Goal: Navigation & Orientation: Find specific page/section

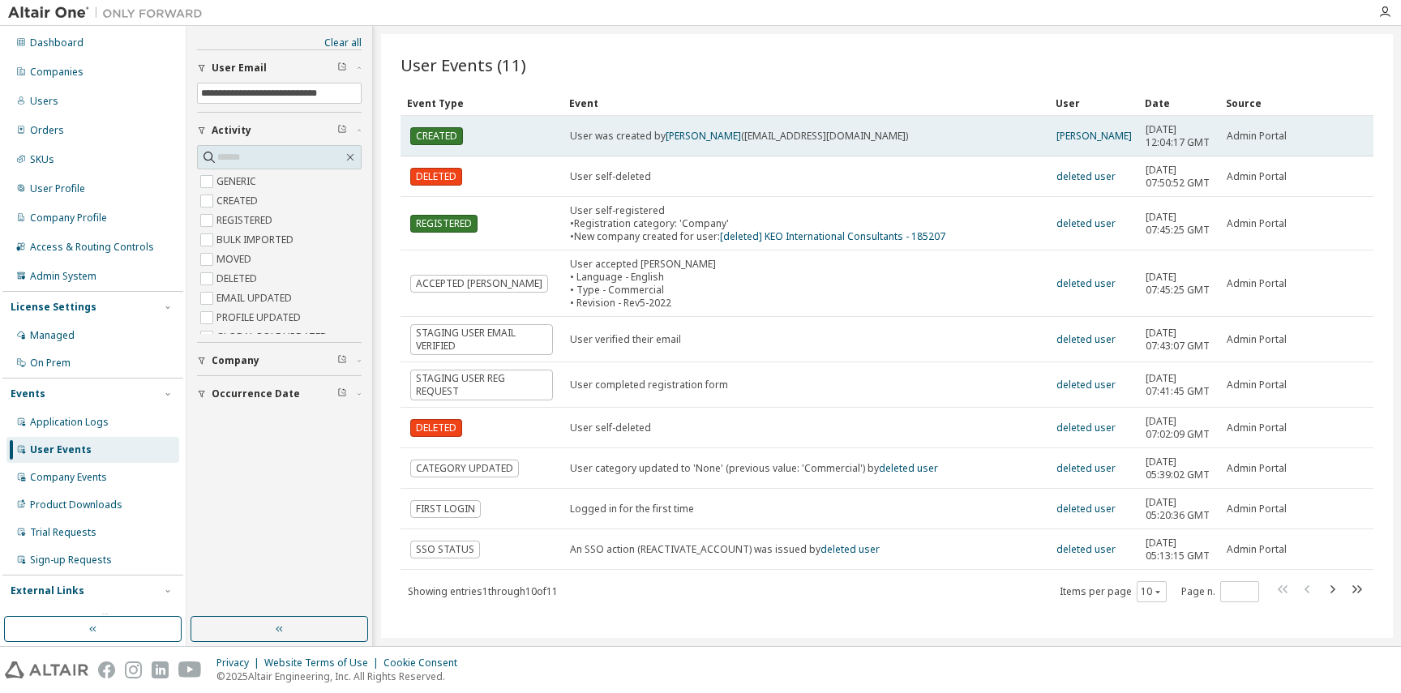
scroll to position [101, 0]
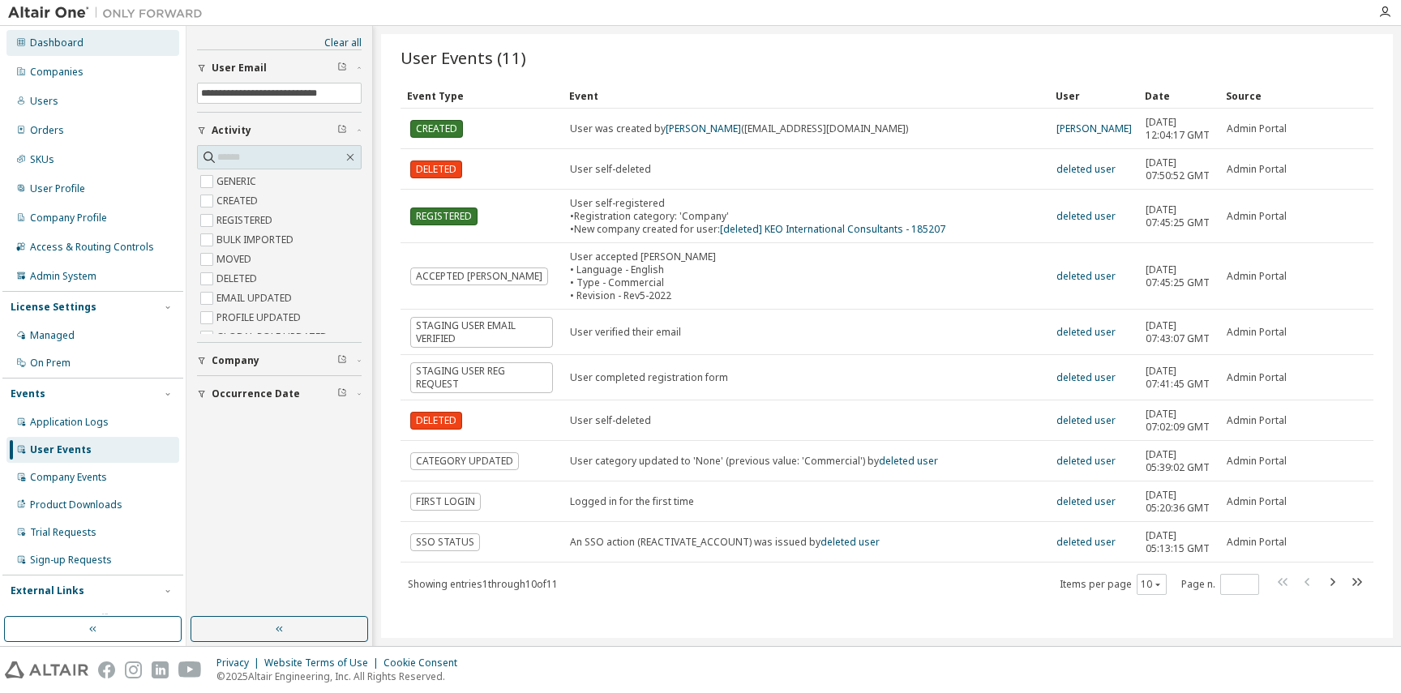
click at [83, 40] on div "Dashboard" at bounding box center [92, 43] width 173 height 26
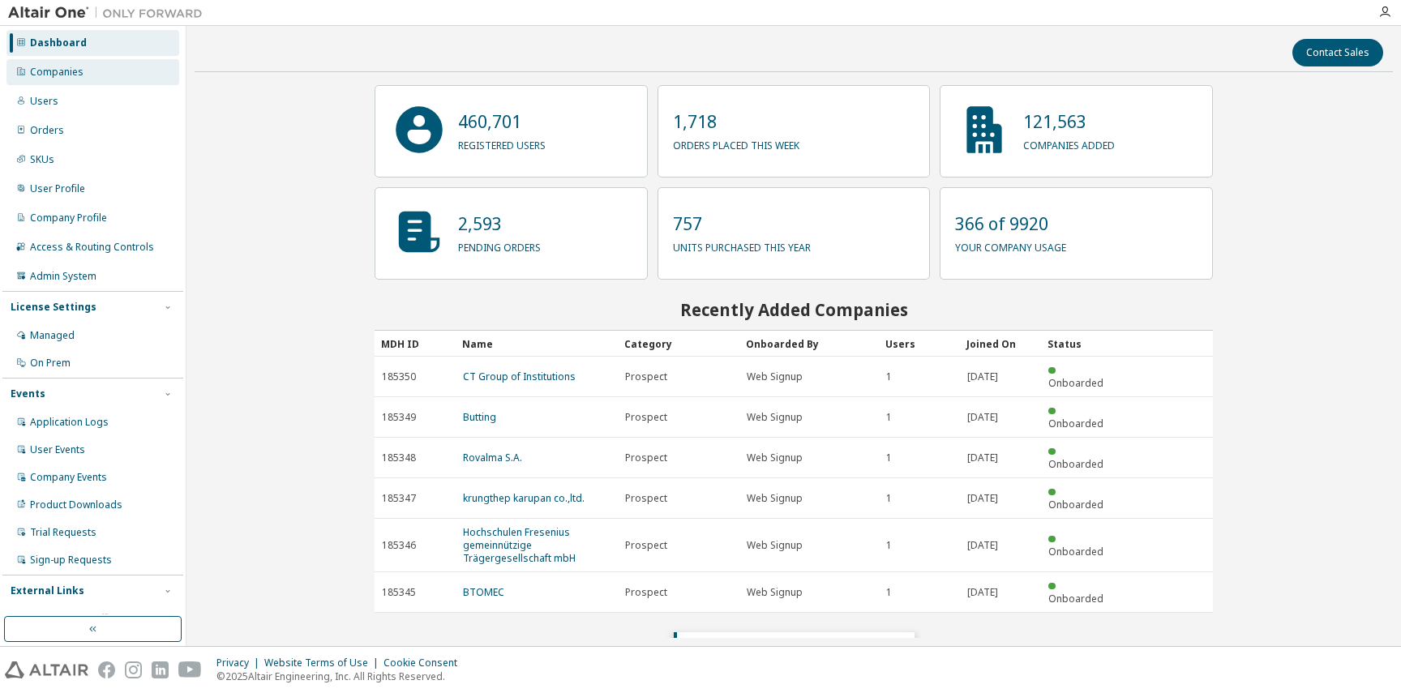
click at [84, 71] on div "Companies" at bounding box center [92, 72] width 173 height 26
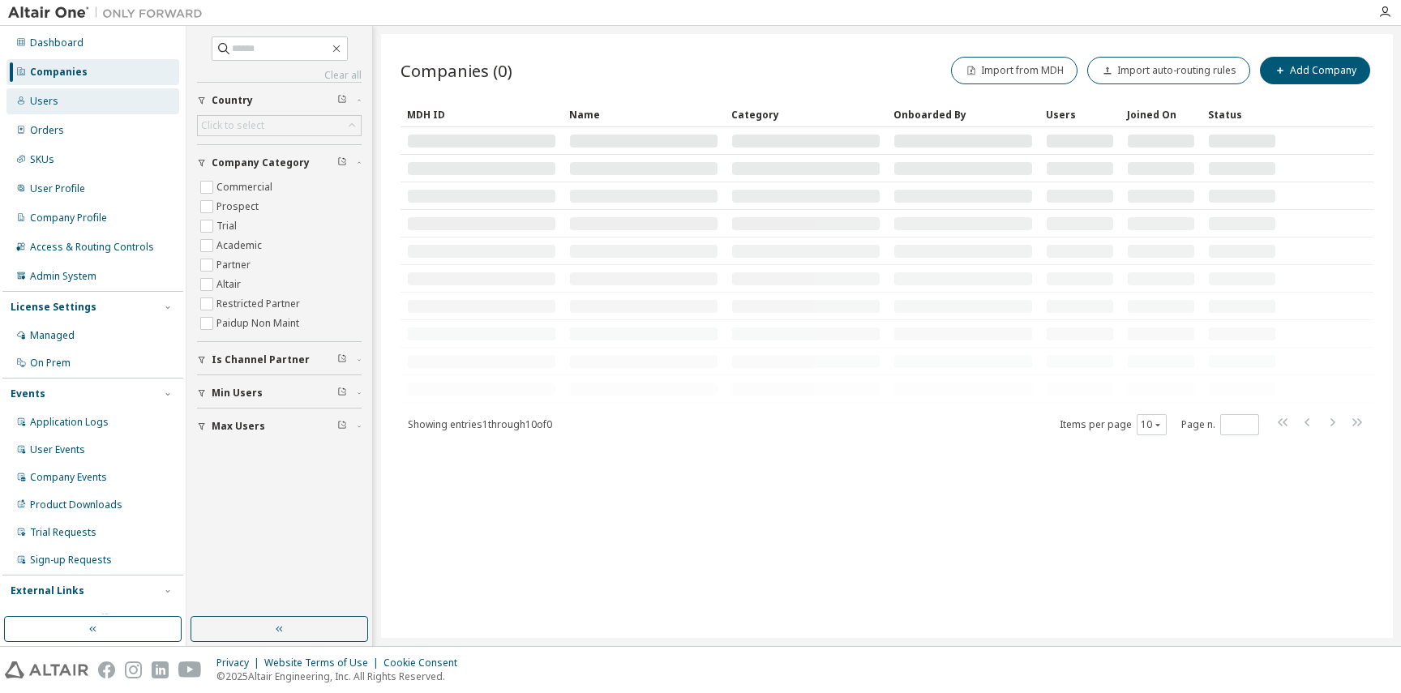
click at [109, 96] on div "Users" at bounding box center [92, 101] width 173 height 26
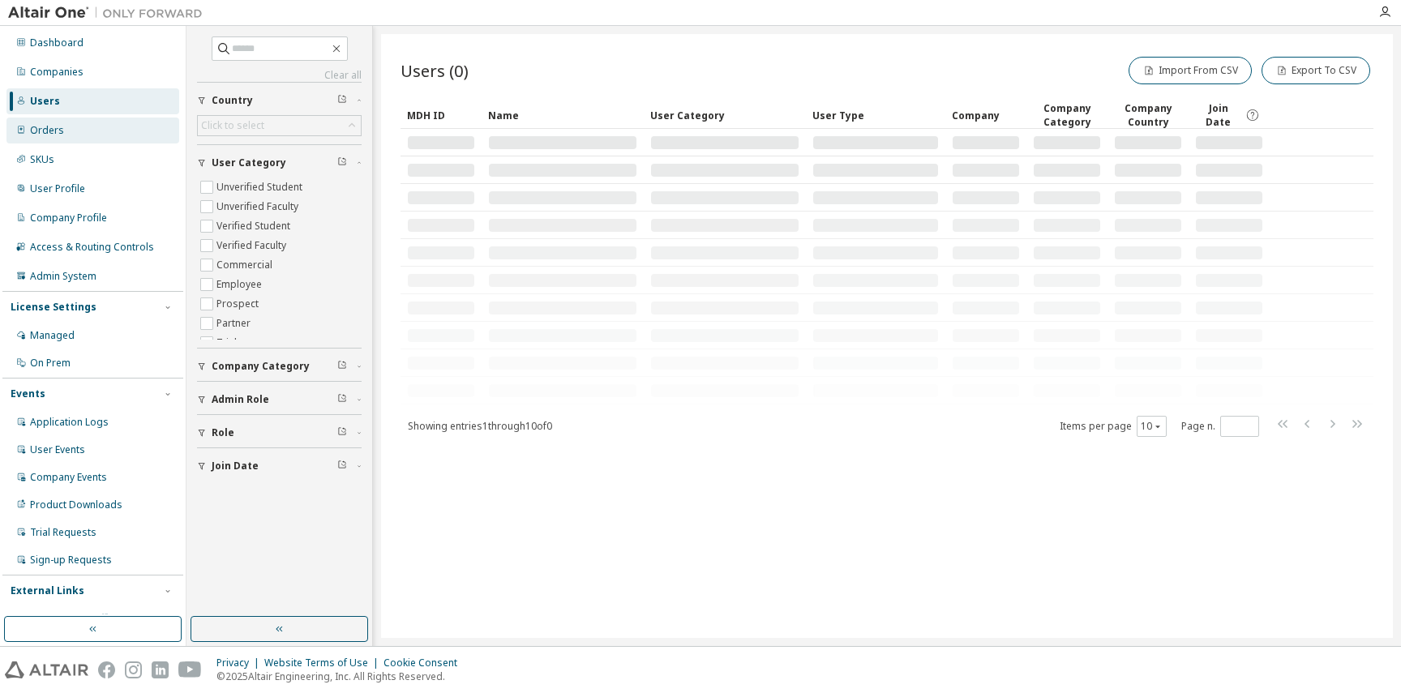
click at [92, 135] on div "Orders" at bounding box center [92, 131] width 173 height 26
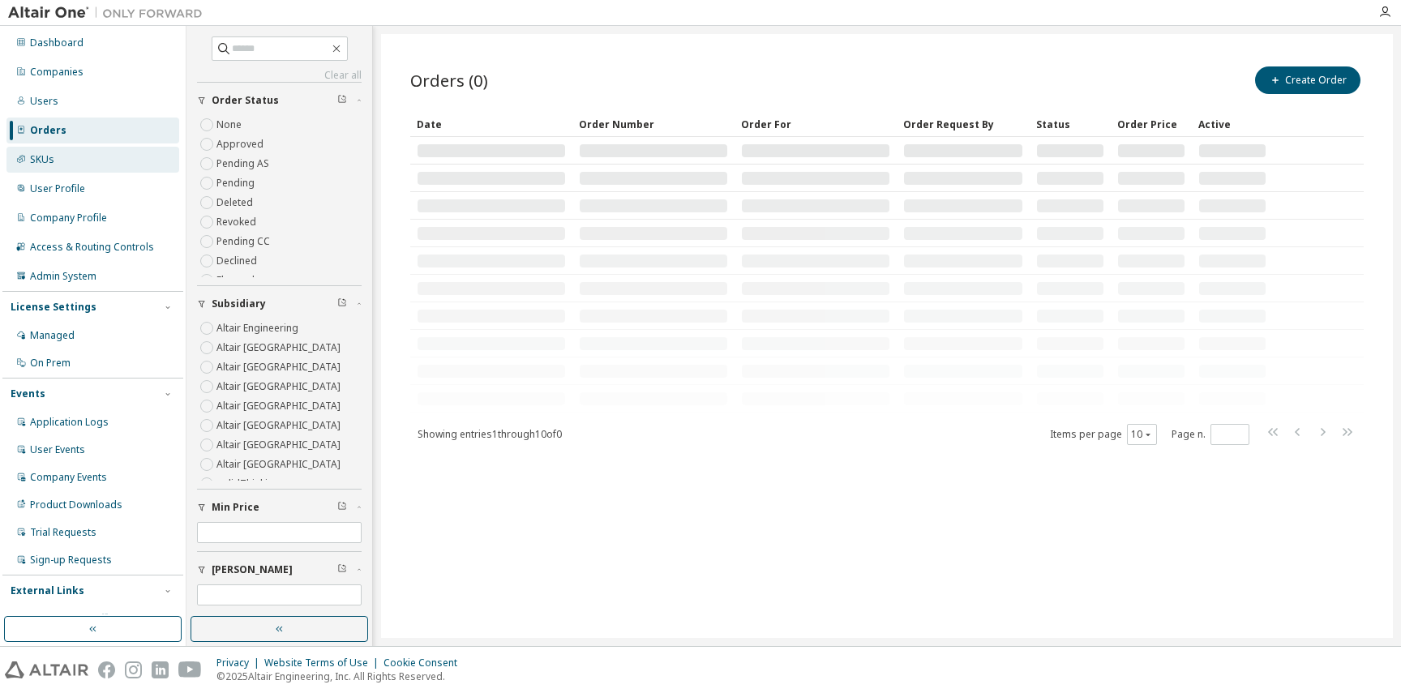
click at [101, 154] on div "SKUs" at bounding box center [92, 160] width 173 height 26
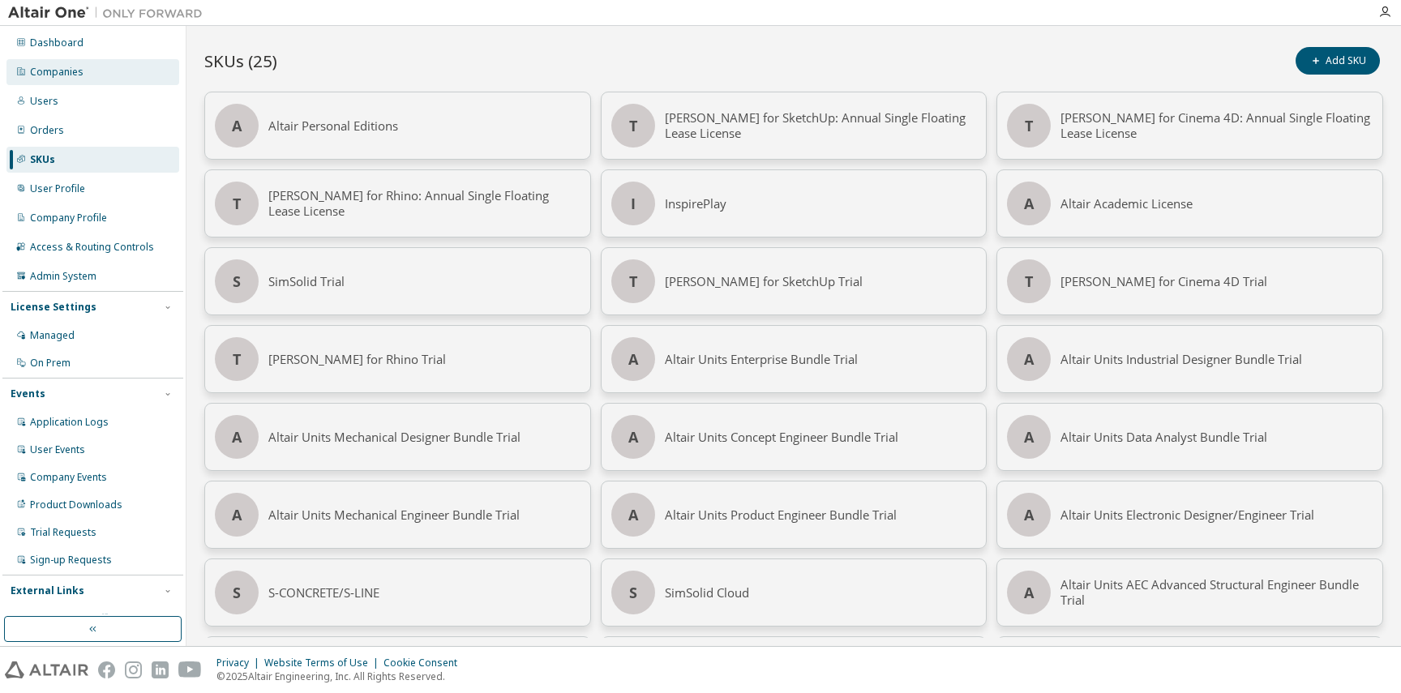
click at [75, 79] on div "Companies" at bounding box center [92, 72] width 173 height 26
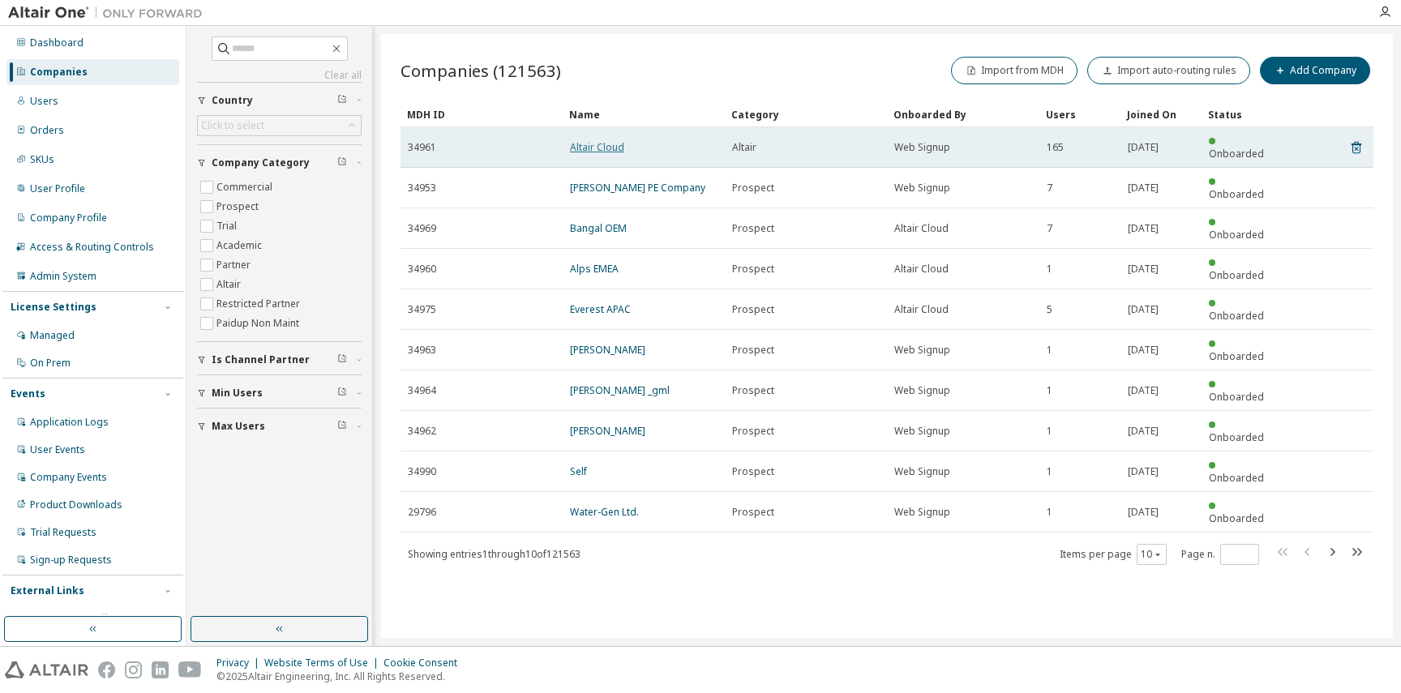
click at [599, 141] on link "Altair Cloud" at bounding box center [597, 147] width 54 height 14
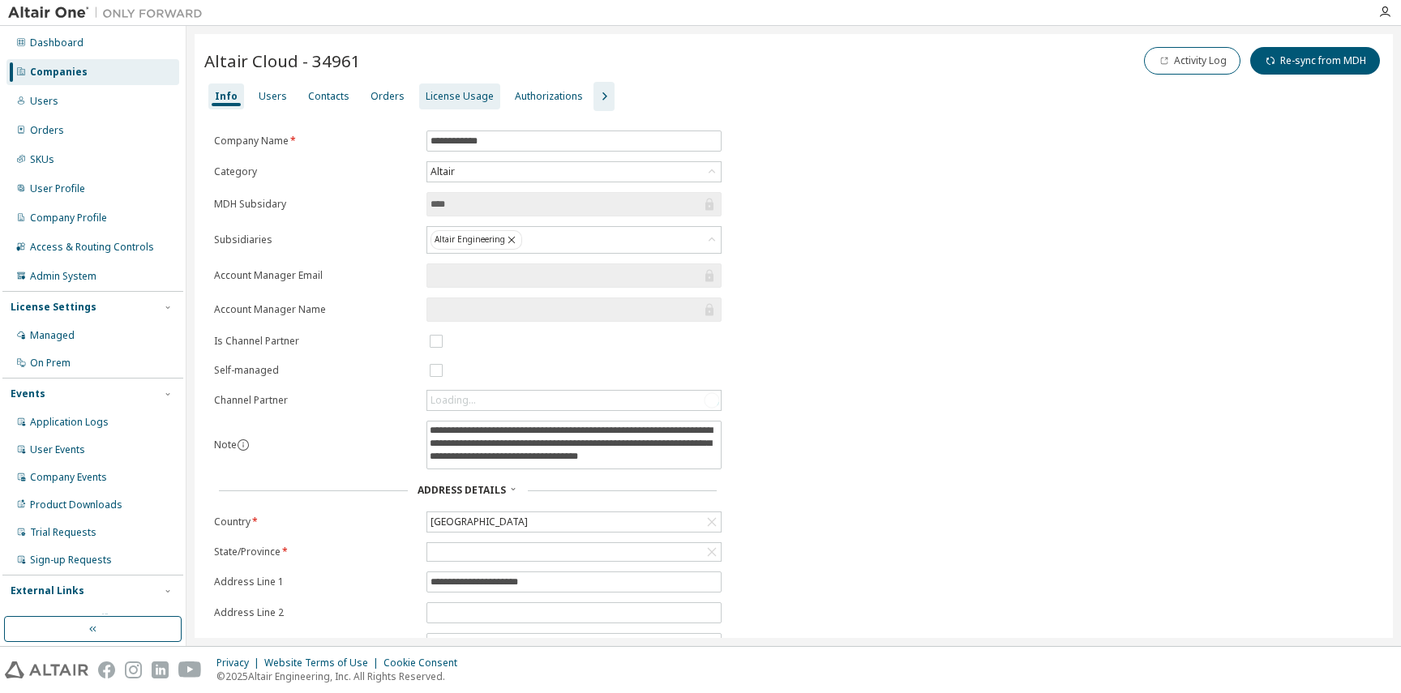
click at [449, 84] on div "License Usage" at bounding box center [459, 97] width 81 height 26
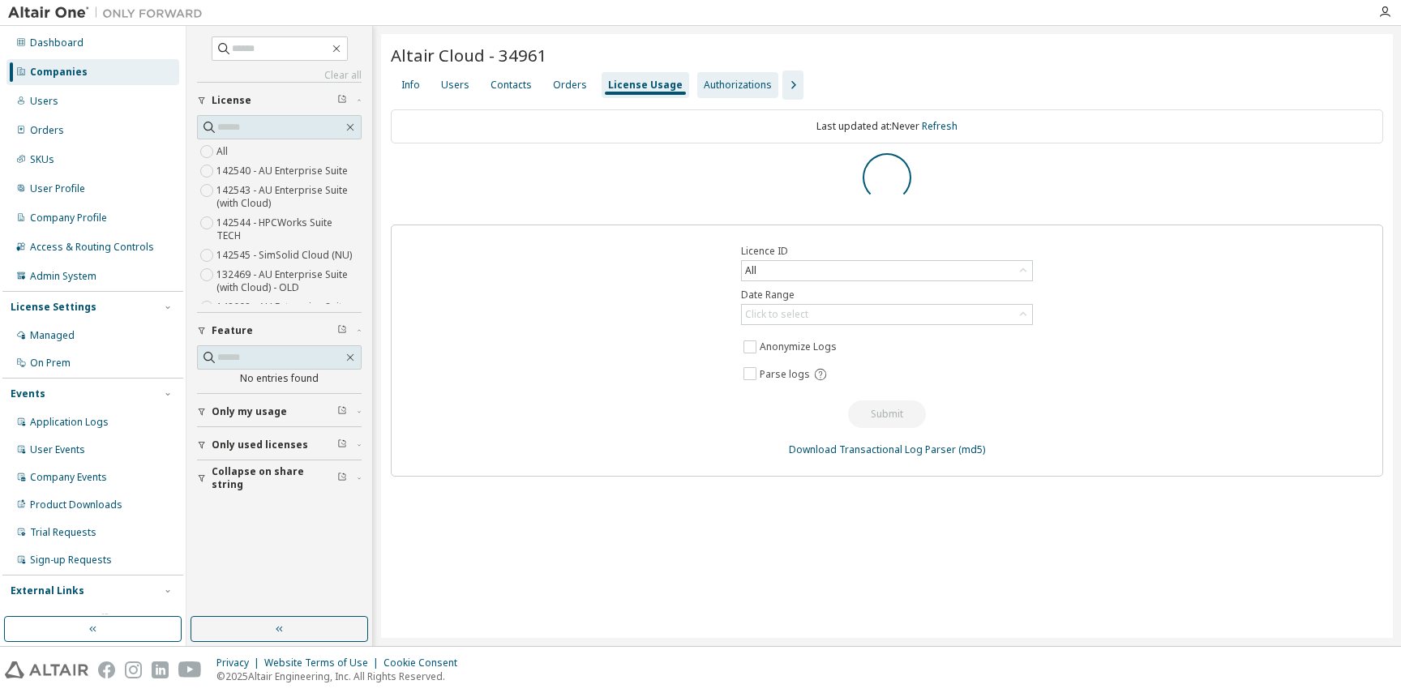
click at [718, 83] on div "Authorizations" at bounding box center [738, 85] width 68 height 13
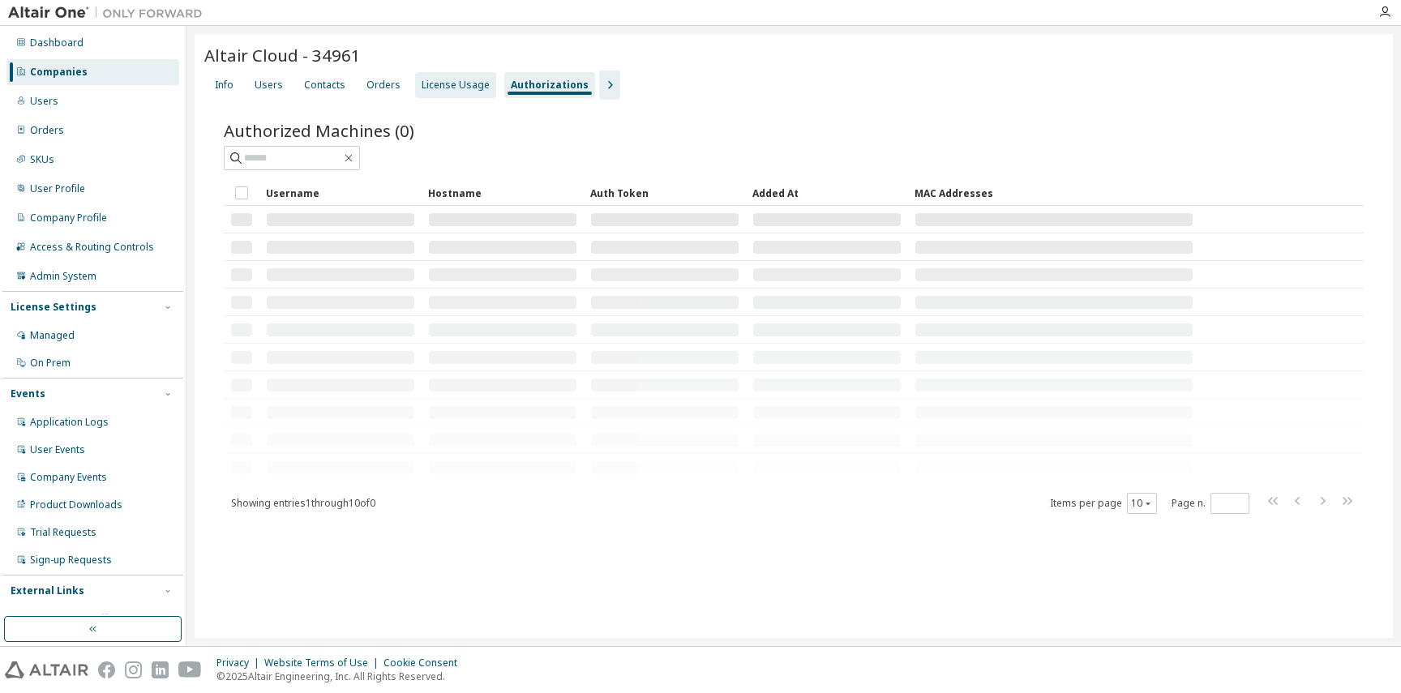
click at [449, 84] on div "License Usage" at bounding box center [456, 85] width 68 height 13
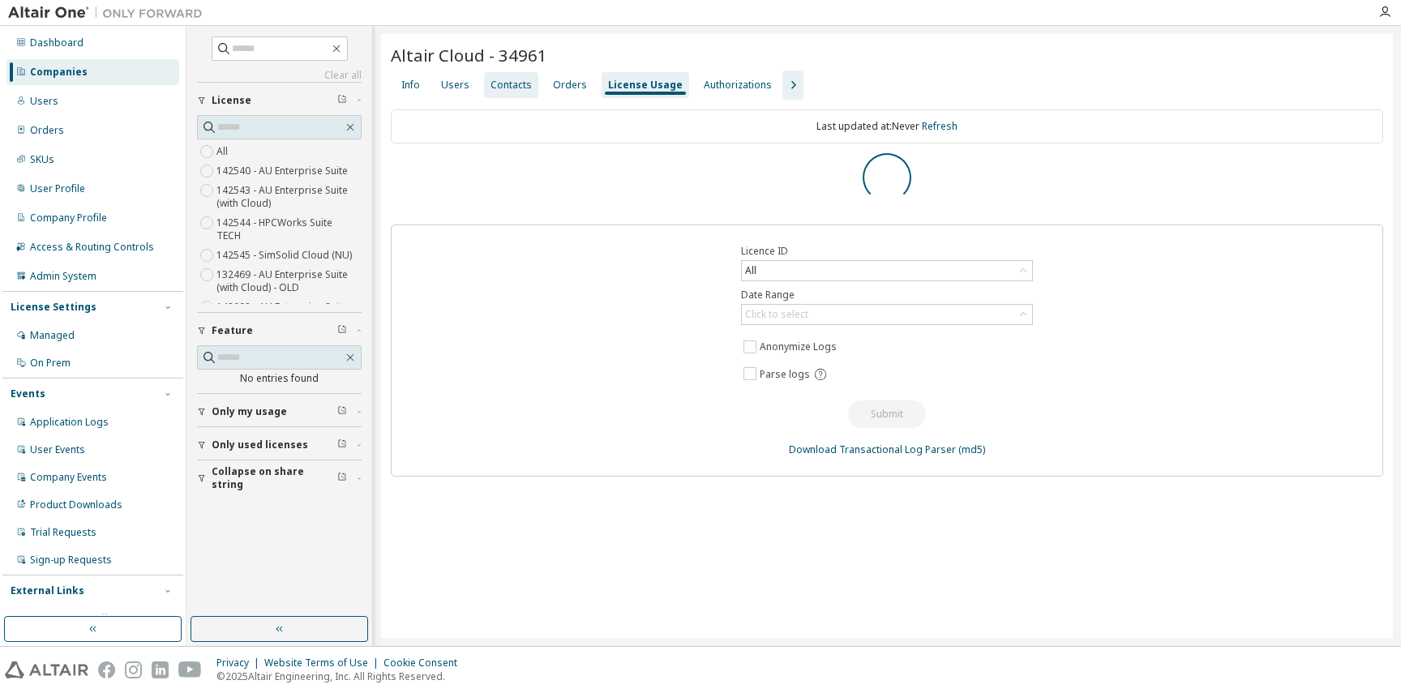
click at [509, 88] on div "Contacts" at bounding box center [511, 85] width 41 height 13
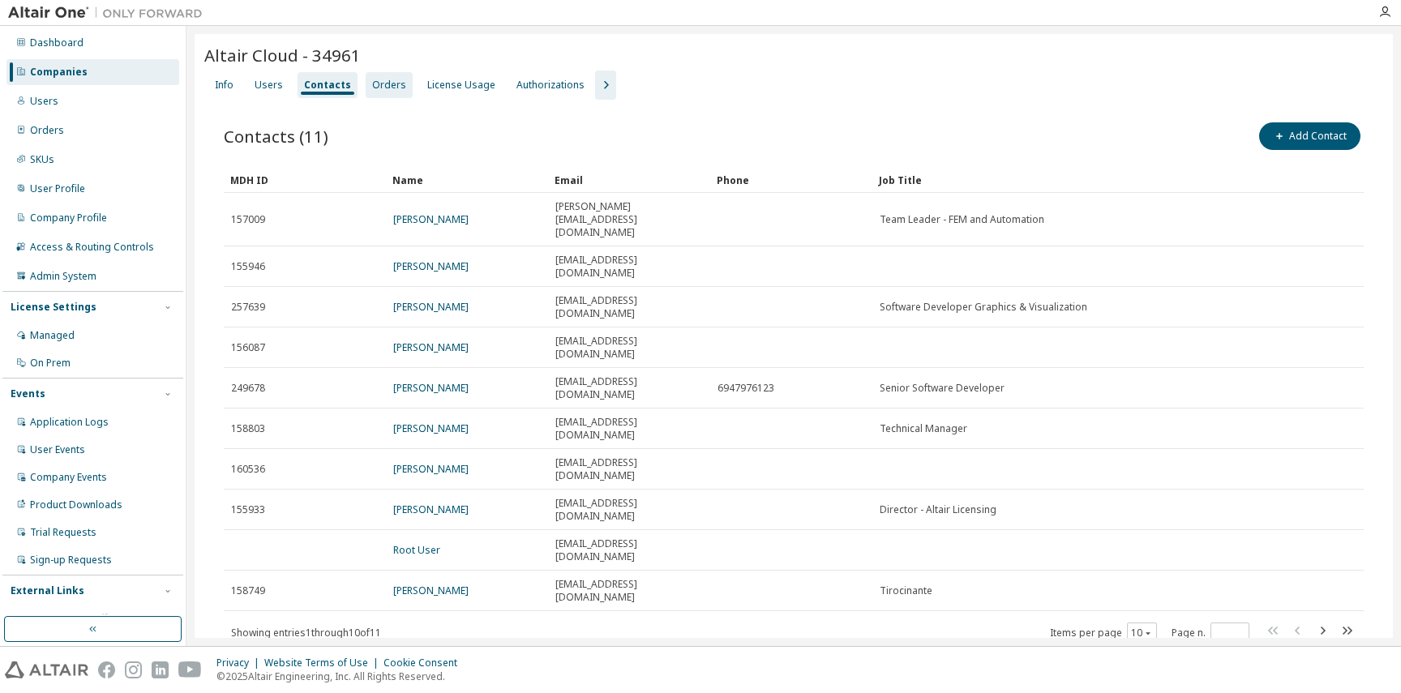
click at [370, 97] on div "Orders" at bounding box center [389, 85] width 47 height 26
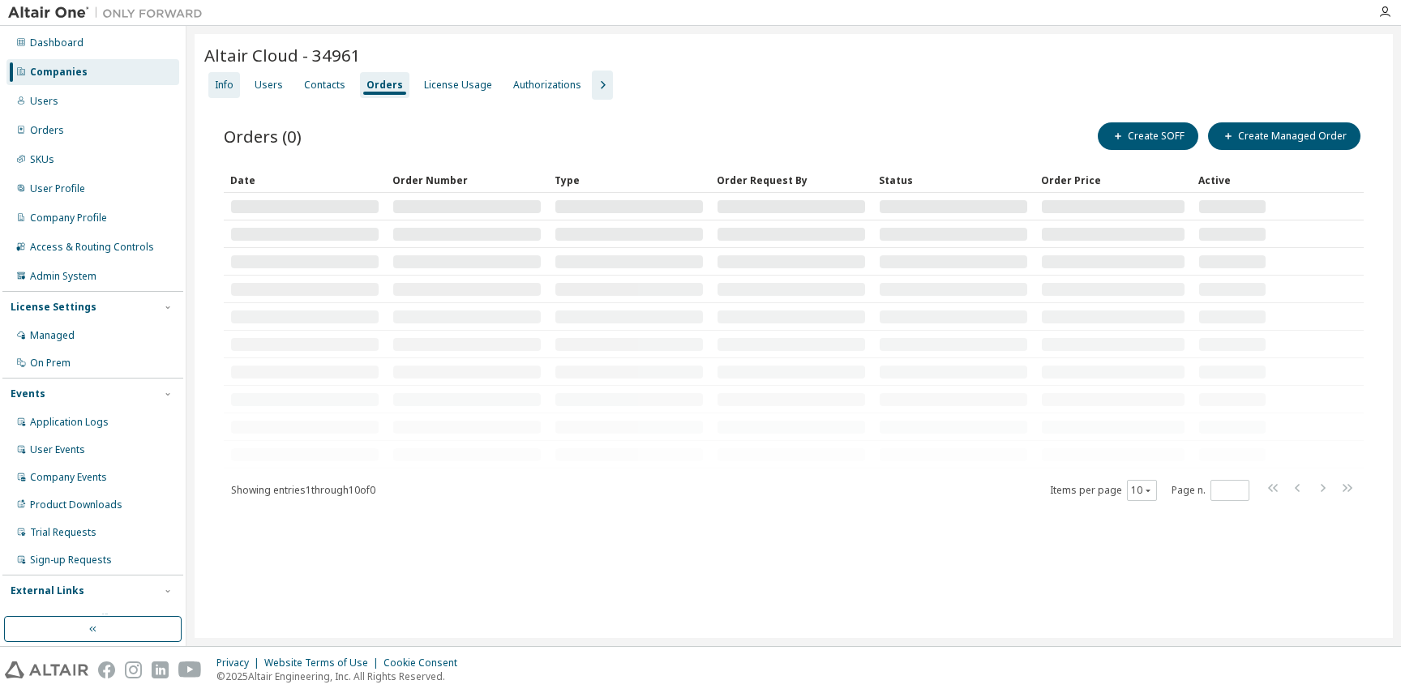
click at [217, 87] on div "Info" at bounding box center [224, 85] width 19 height 13
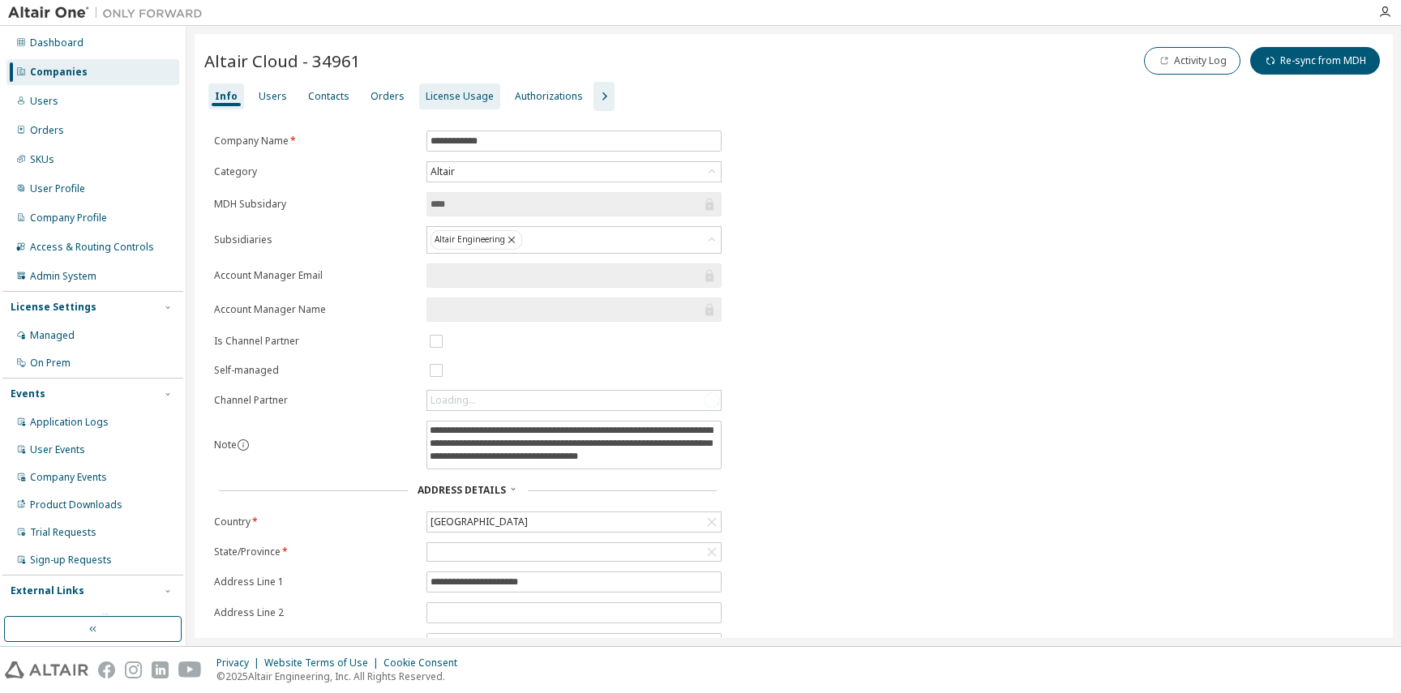
click at [448, 92] on div "License Usage" at bounding box center [460, 96] width 68 height 13
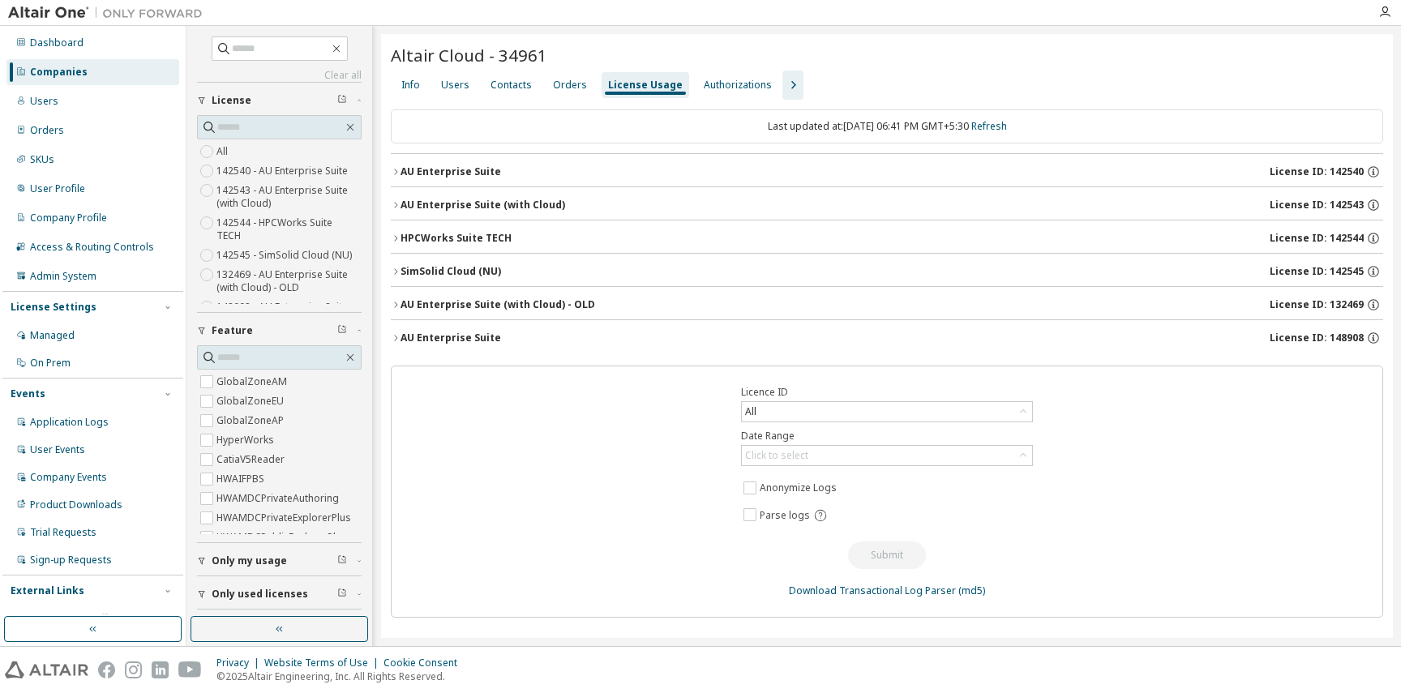
click at [245, 178] on label "142540 - AU Enterprise Suite" at bounding box center [284, 170] width 135 height 19
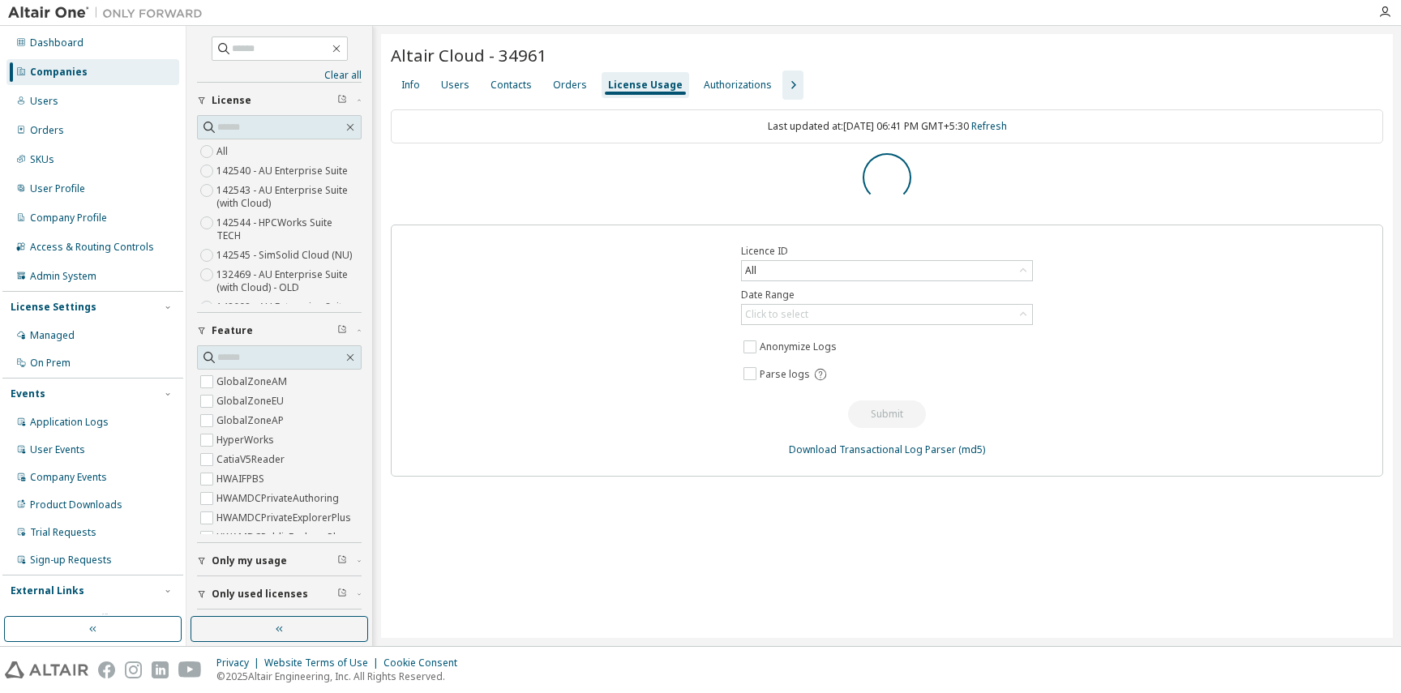
click at [245, 178] on label "142540 - AU Enterprise Suite" at bounding box center [284, 170] width 135 height 19
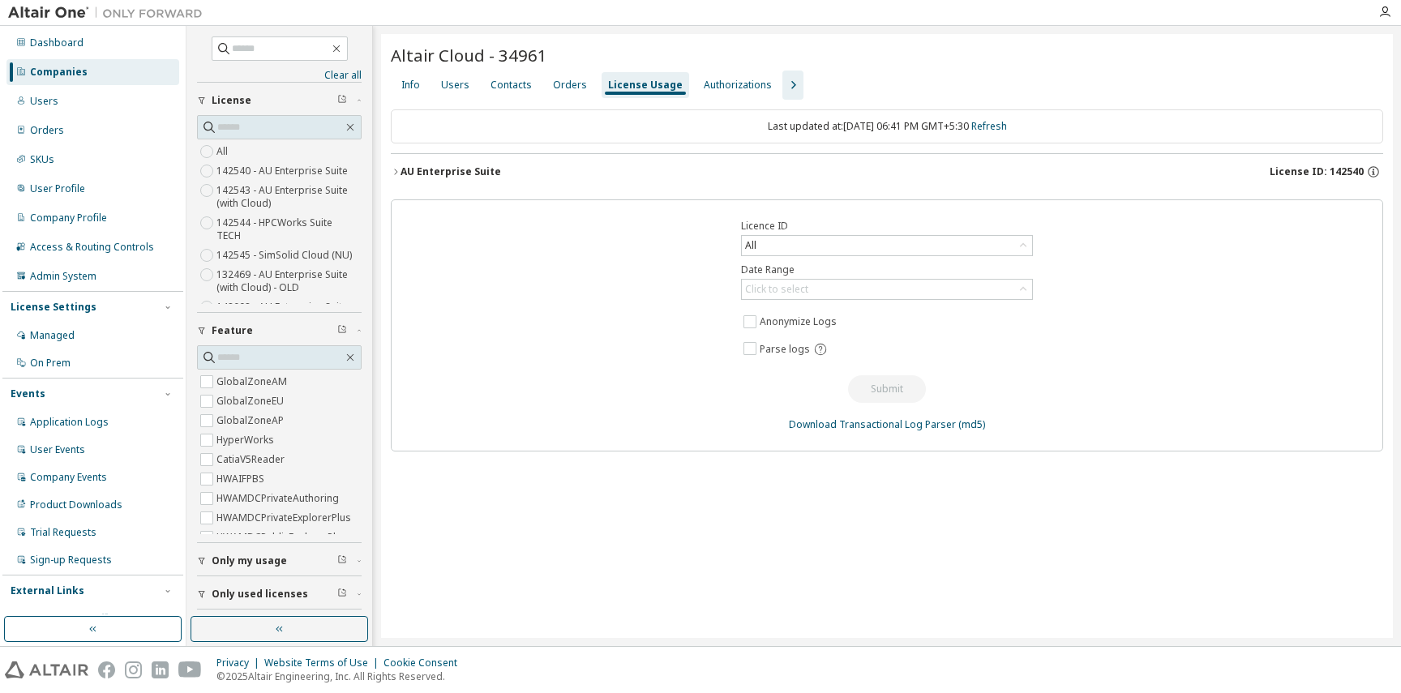
click at [226, 176] on label "142540 - AU Enterprise Suite" at bounding box center [284, 170] width 135 height 19
click at [66, 76] on div "Companies" at bounding box center [59, 72] width 58 height 13
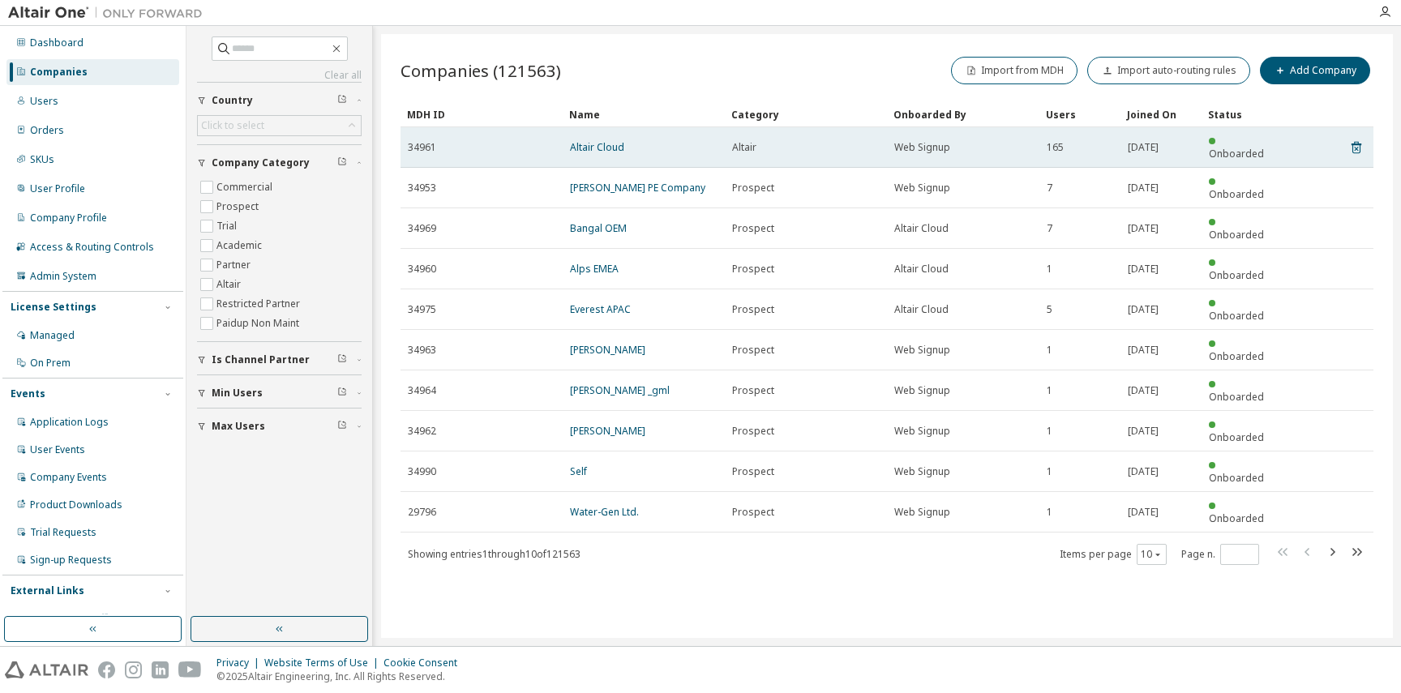
click at [584, 148] on td "Altair Cloud" at bounding box center [644, 147] width 162 height 41
click at [577, 140] on link "Altair Cloud" at bounding box center [597, 147] width 54 height 14
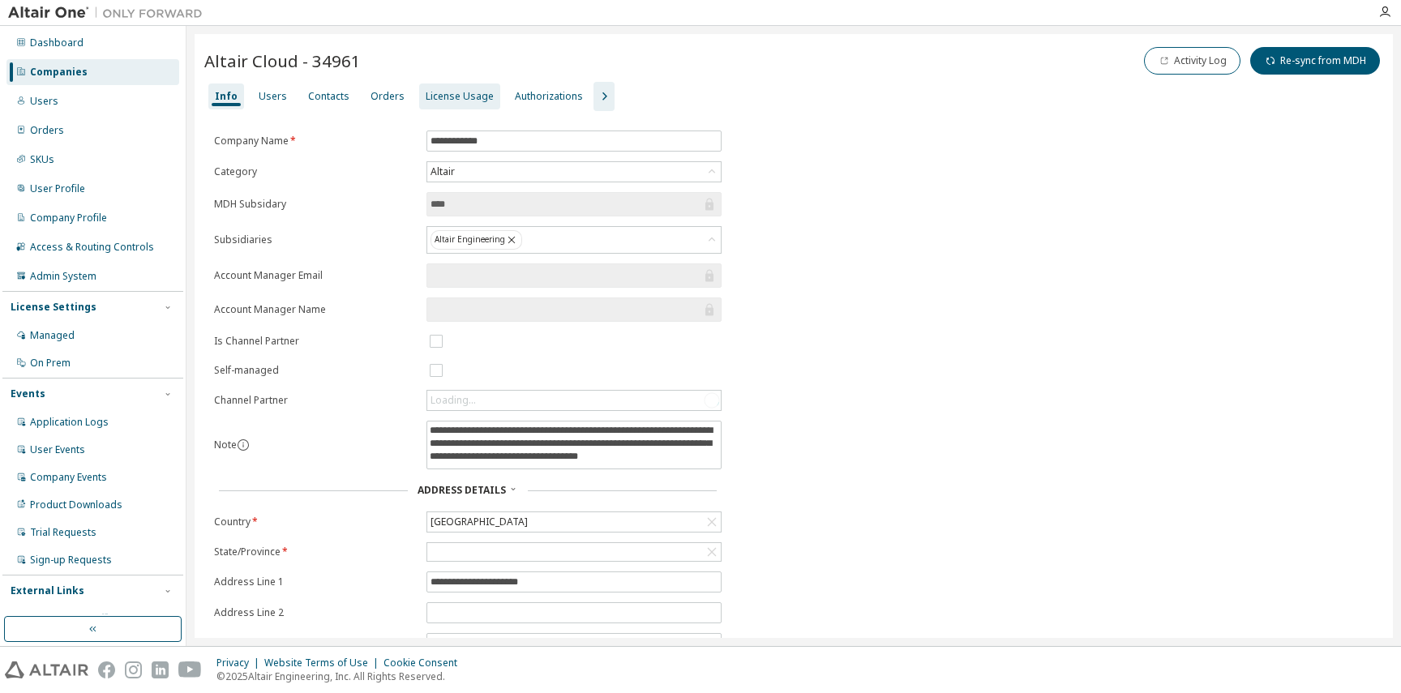
click at [478, 97] on div "License Usage" at bounding box center [460, 96] width 68 height 13
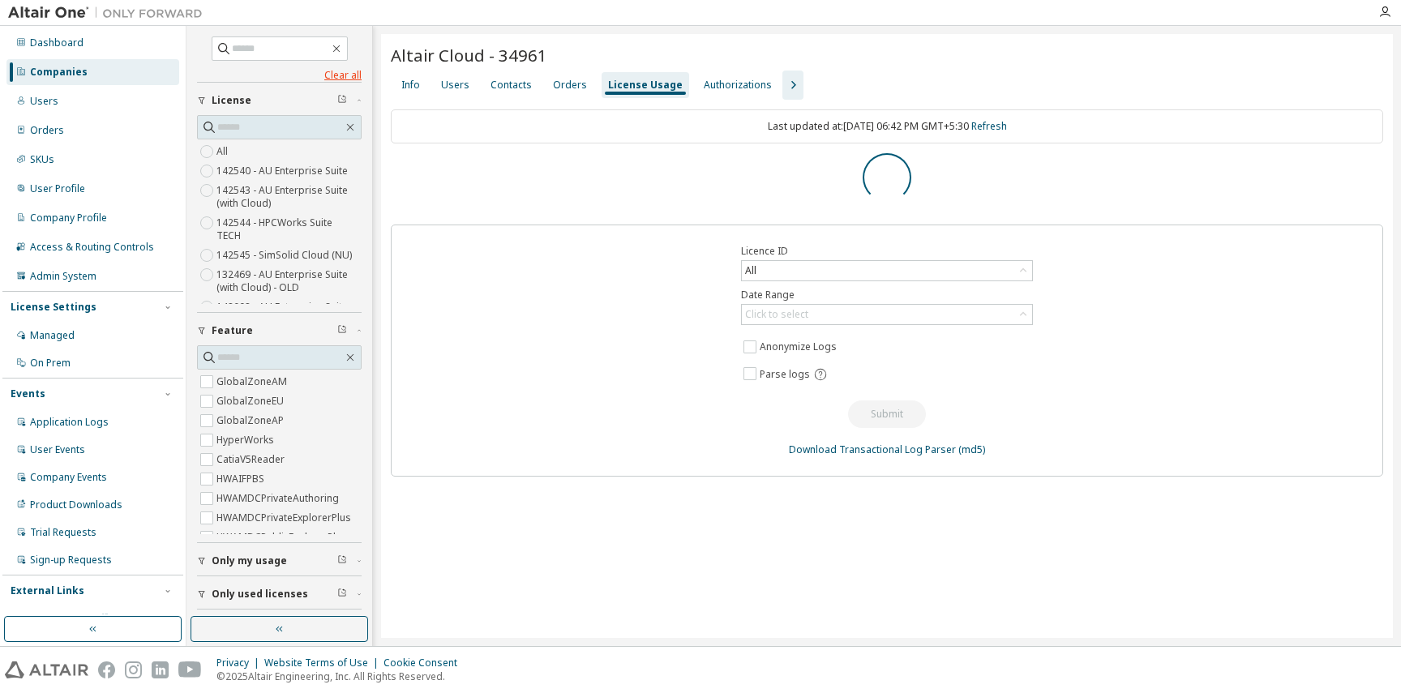
click at [335, 70] on link "Clear all" at bounding box center [279, 75] width 165 height 13
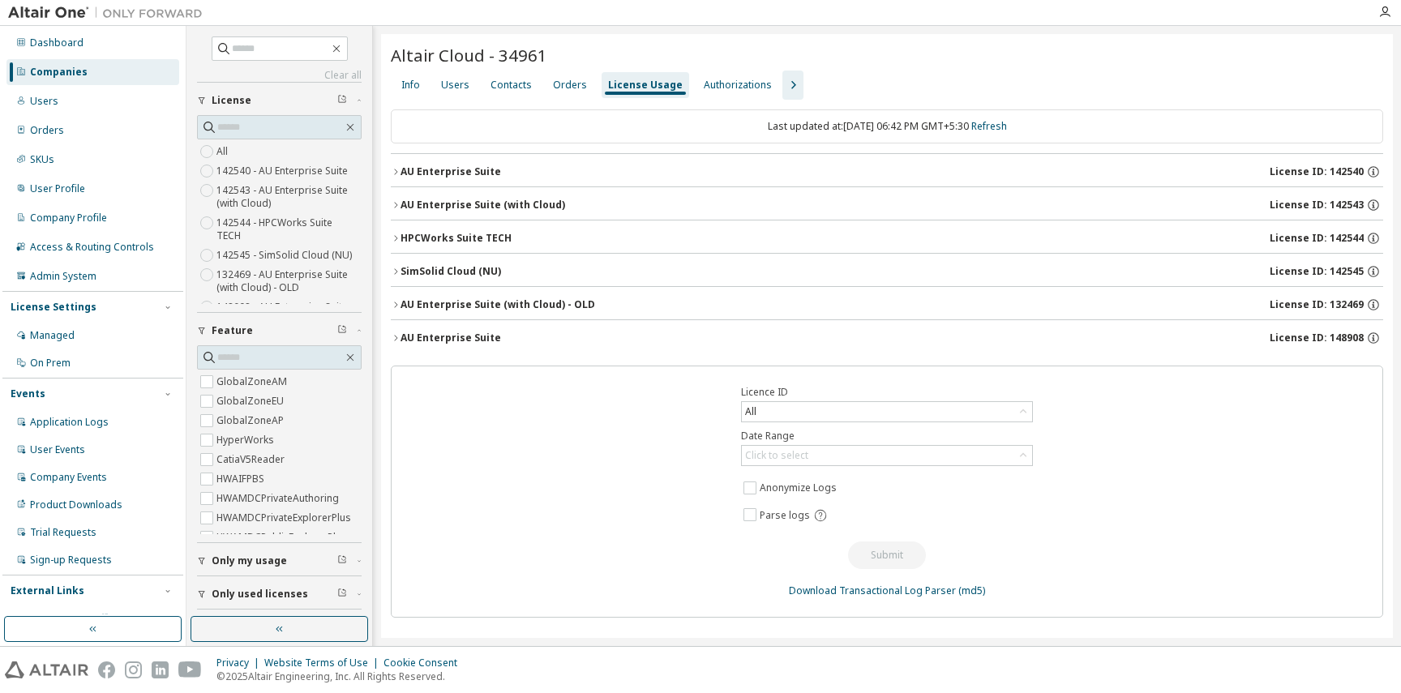
click at [490, 169] on div "AU Enterprise Suite" at bounding box center [451, 171] width 101 height 13
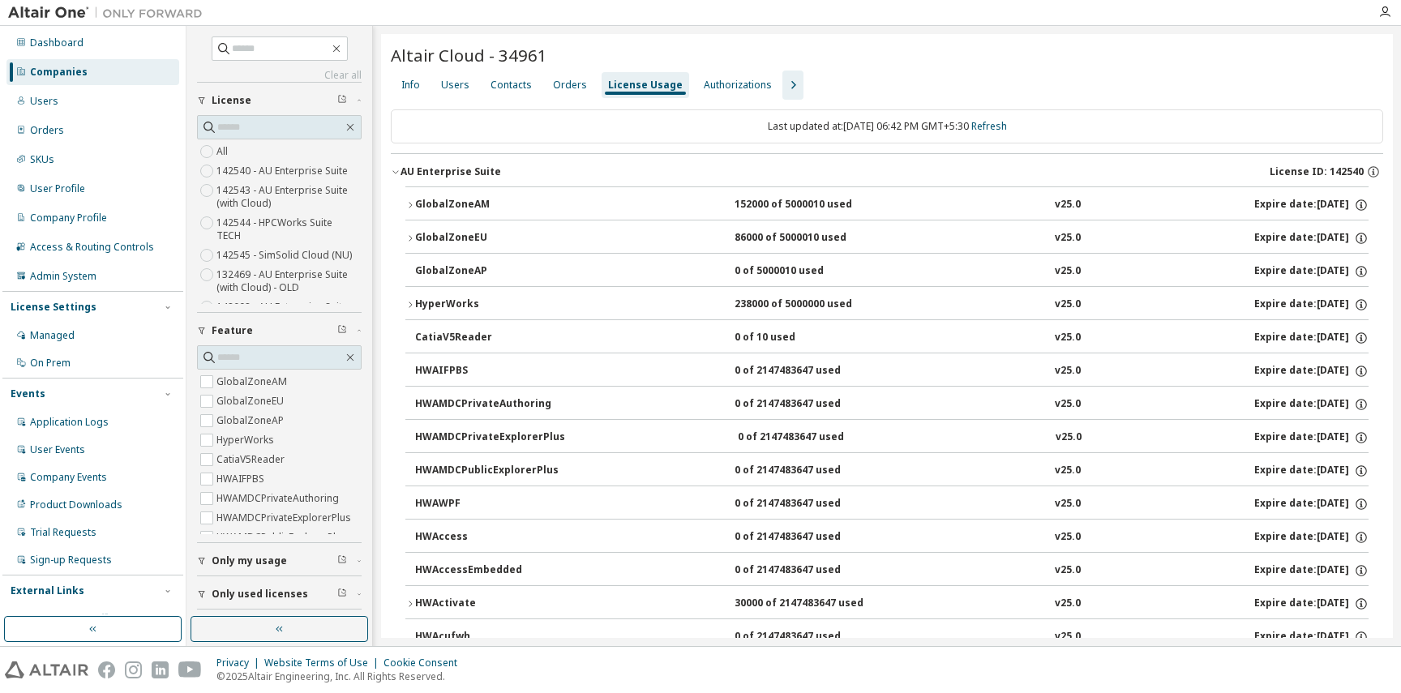
click at [490, 169] on div "AU Enterprise Suite" at bounding box center [451, 171] width 101 height 13
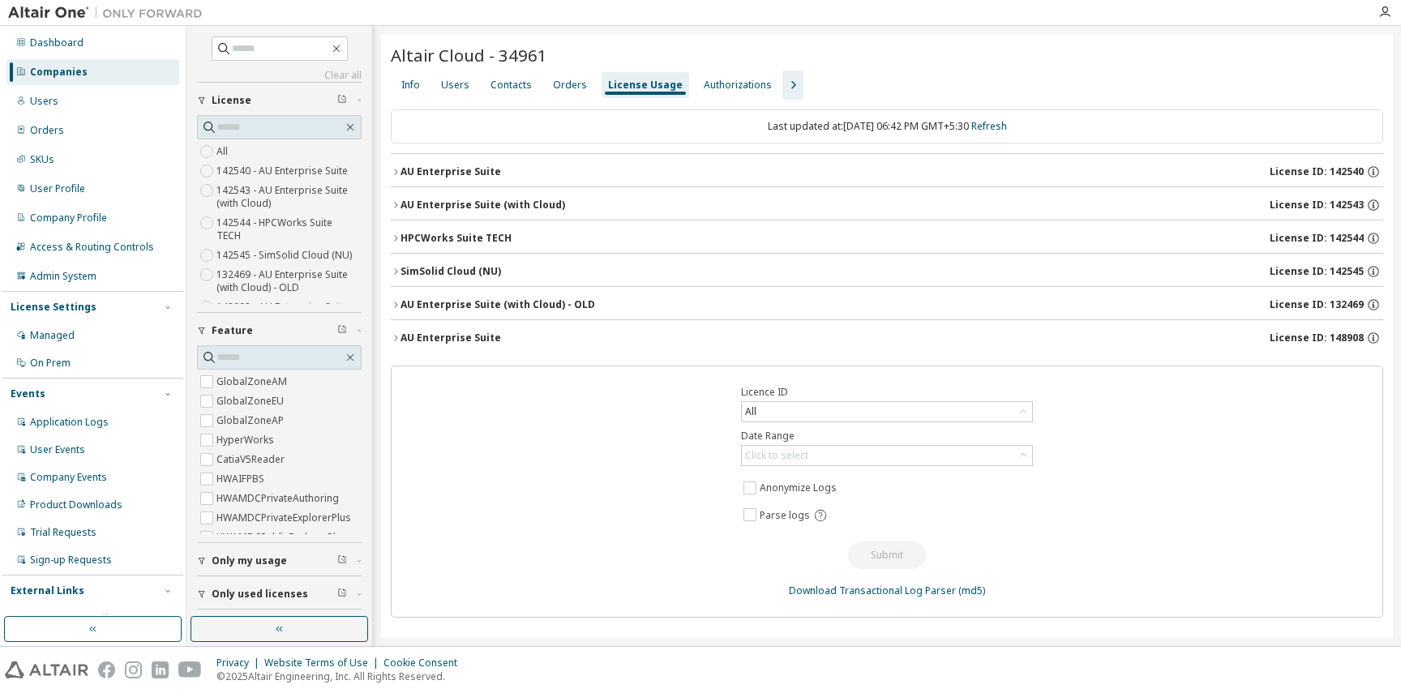
click at [477, 199] on div "AU Enterprise Suite (with Cloud)" at bounding box center [483, 205] width 165 height 13
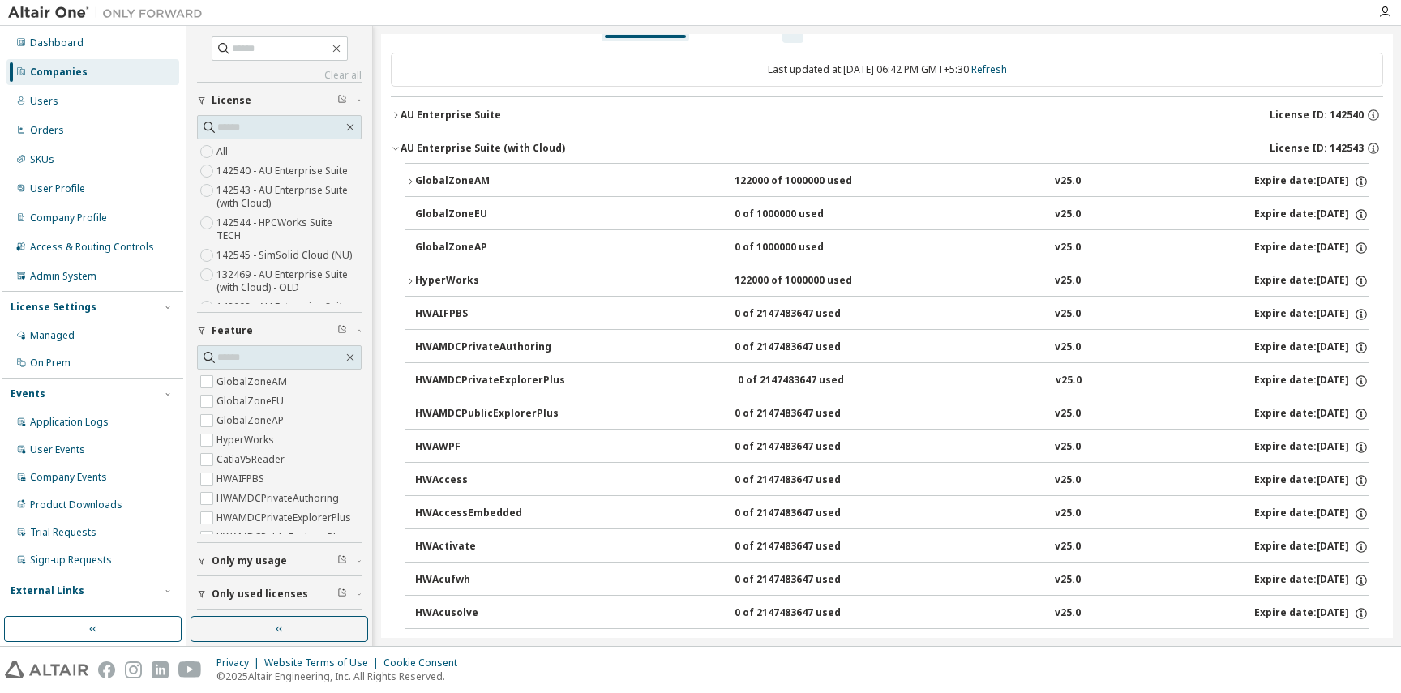
scroll to position [65, 0]
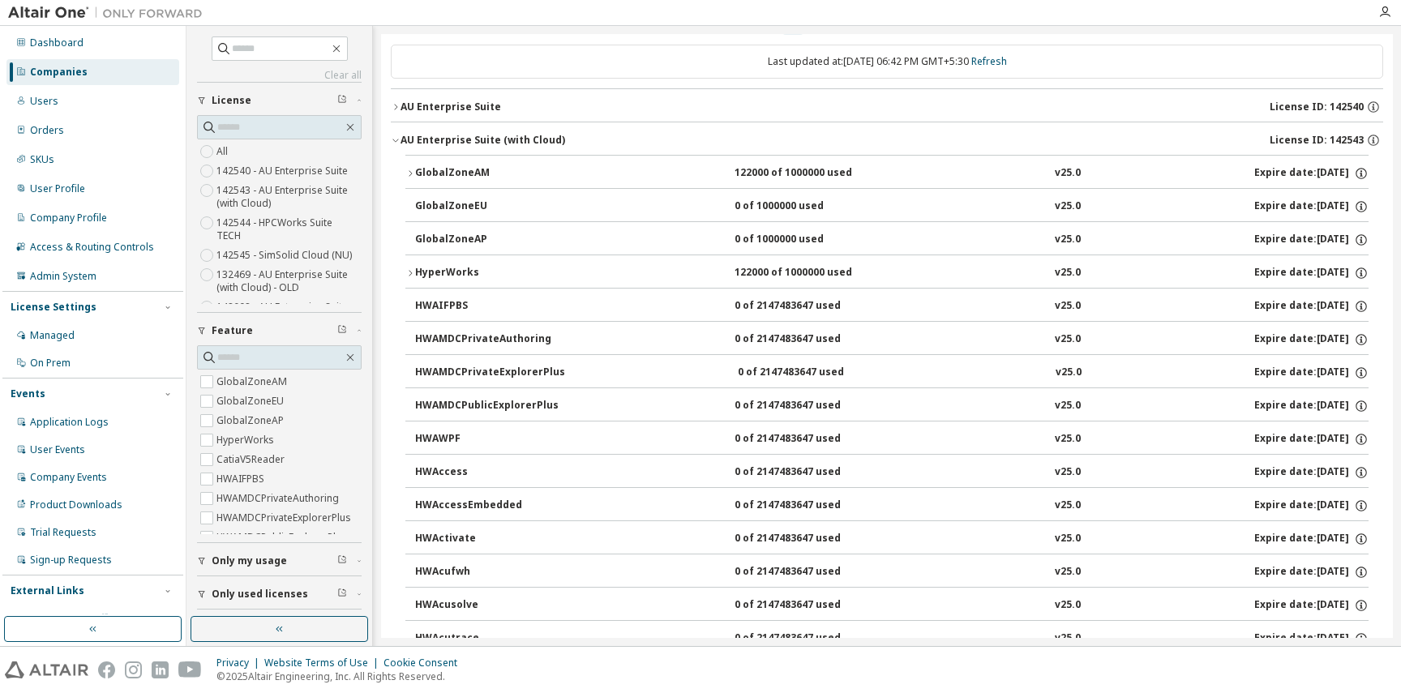
click at [469, 169] on div "GlobalZoneAM" at bounding box center [488, 173] width 146 height 15
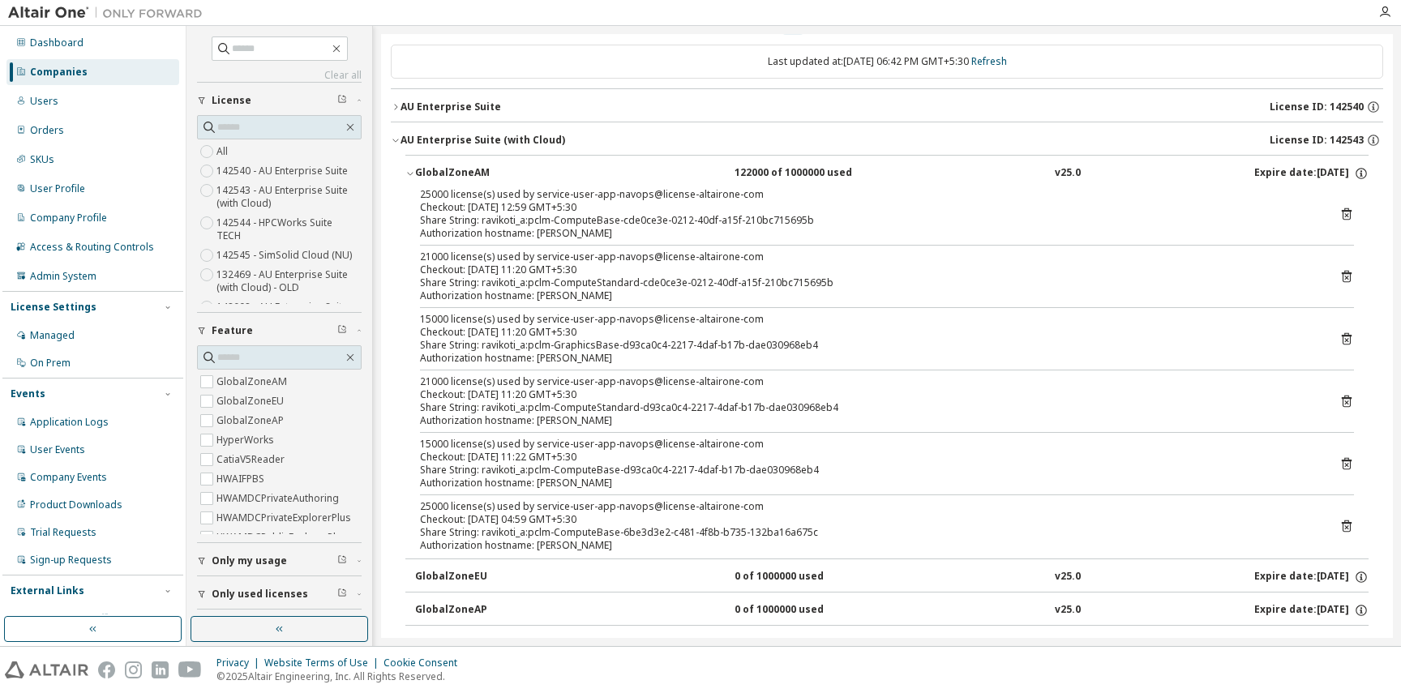
scroll to position [93, 0]
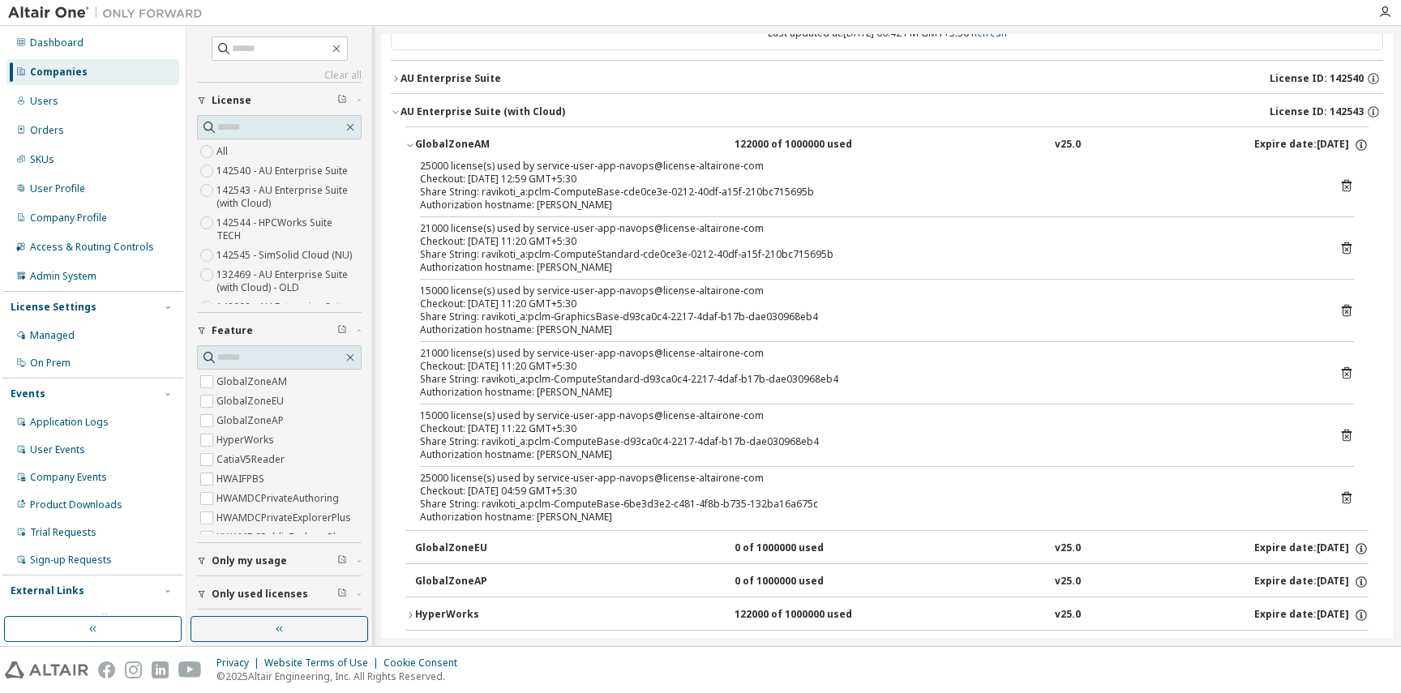
click at [596, 193] on div "Share String: ravikoti_a:pclm-ComputeBase-cde0ce3e-0212-40df-a15f-210bc715695b" at bounding box center [867, 192] width 895 height 13
click at [440, 248] on div "Share String: ravikoti_a:pclm-ComputeStandard-cde0ce3e-0212-40df-a15f-210bc7156…" at bounding box center [867, 254] width 895 height 13
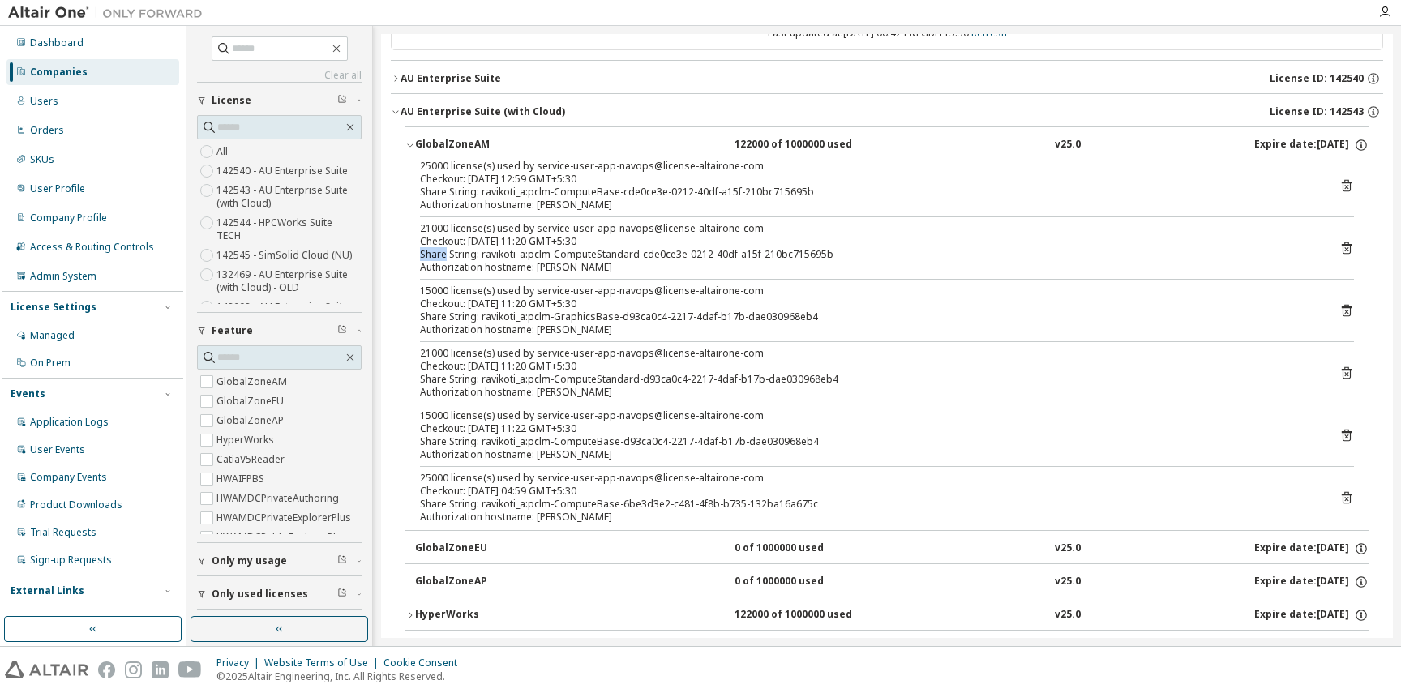
click at [440, 256] on div "Share String: ravikoti_a:pclm-ComputeStandard-cde0ce3e-0212-40df-a15f-210bc7156…" at bounding box center [867, 254] width 895 height 13
click at [504, 255] on div "Share String: ravikoti_a:pclm-ComputeStandard-cde0ce3e-0212-40df-a15f-210bc7156…" at bounding box center [867, 254] width 895 height 13
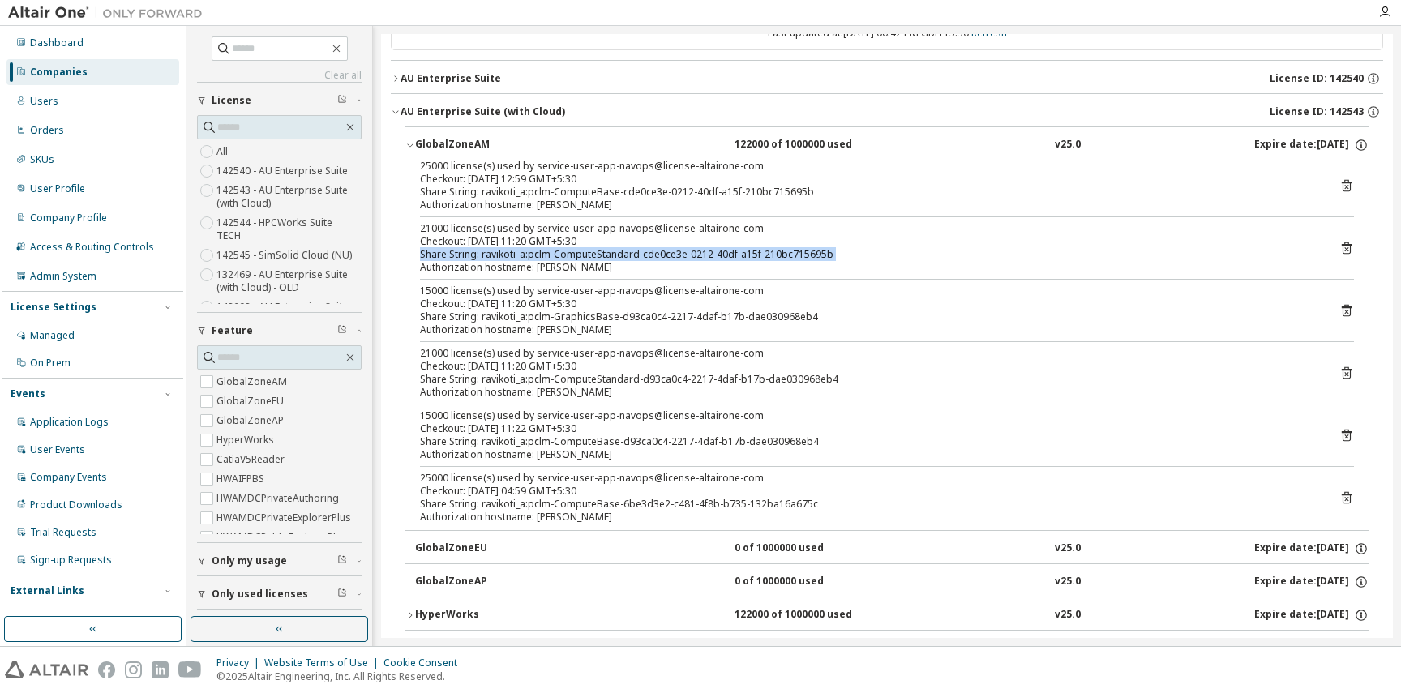
click at [504, 255] on div "Share String: ravikoti_a:pclm-ComputeStandard-cde0ce3e-0212-40df-a15f-210bc7156…" at bounding box center [867, 254] width 895 height 13
click at [498, 315] on div "Share String: ravikoti_a:pclm-GraphicsBase-d93ca0c4-2217-4daf-b17b-dae030968eb4" at bounding box center [867, 317] width 895 height 13
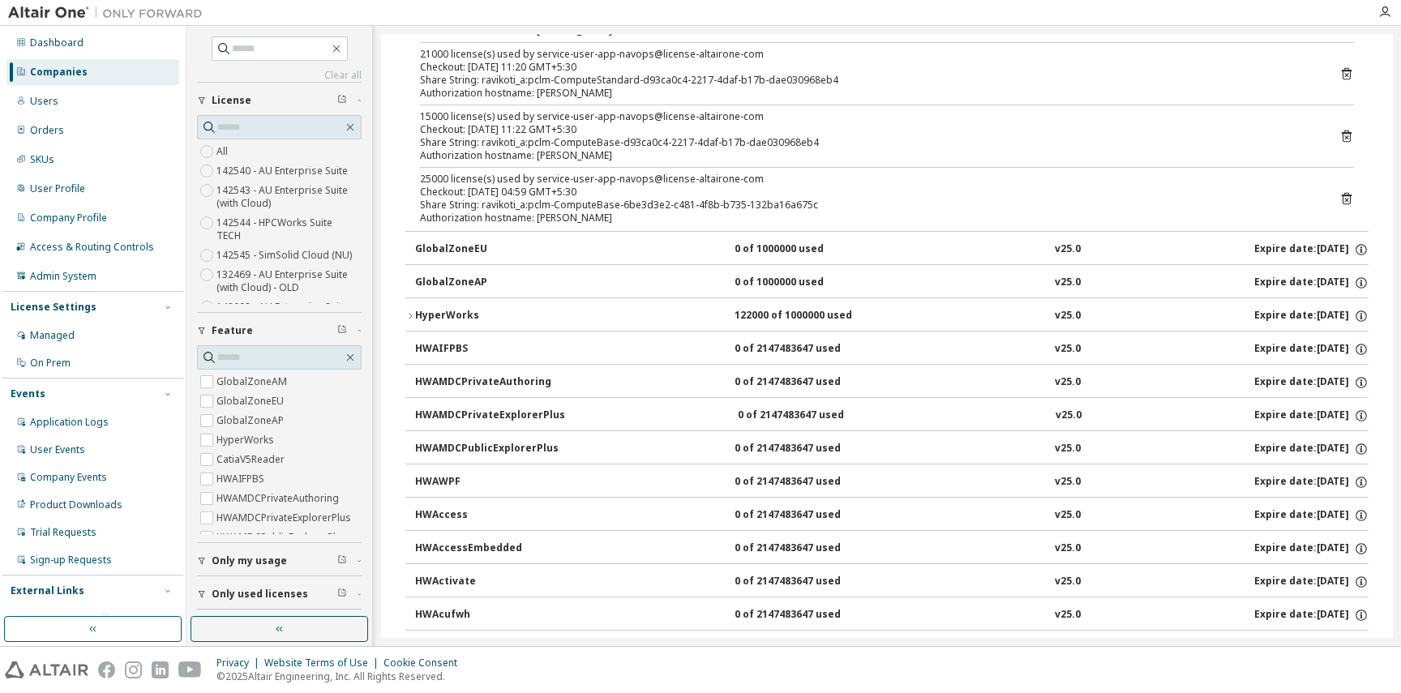
scroll to position [408, 0]
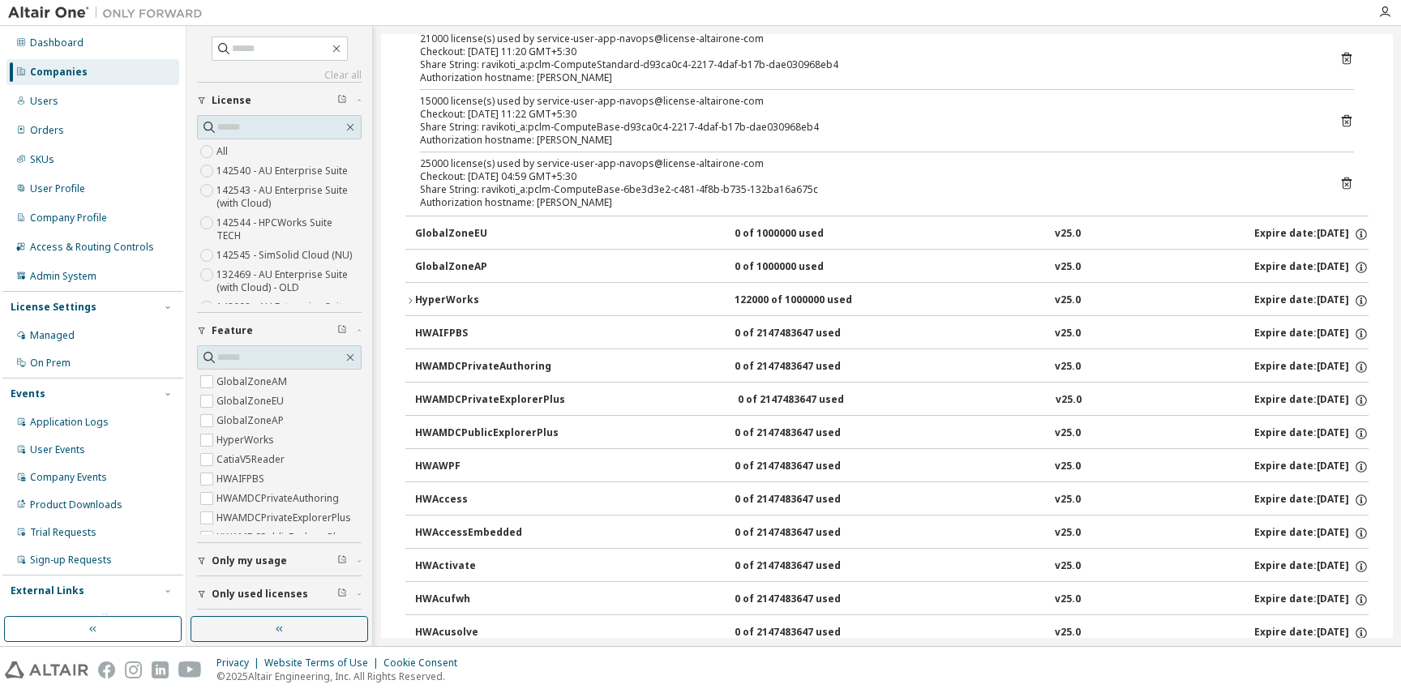
click at [449, 287] on button "HyperWorks 122000 of 1000000 used v25.0 Expire date: [DATE]" at bounding box center [886, 301] width 963 height 36
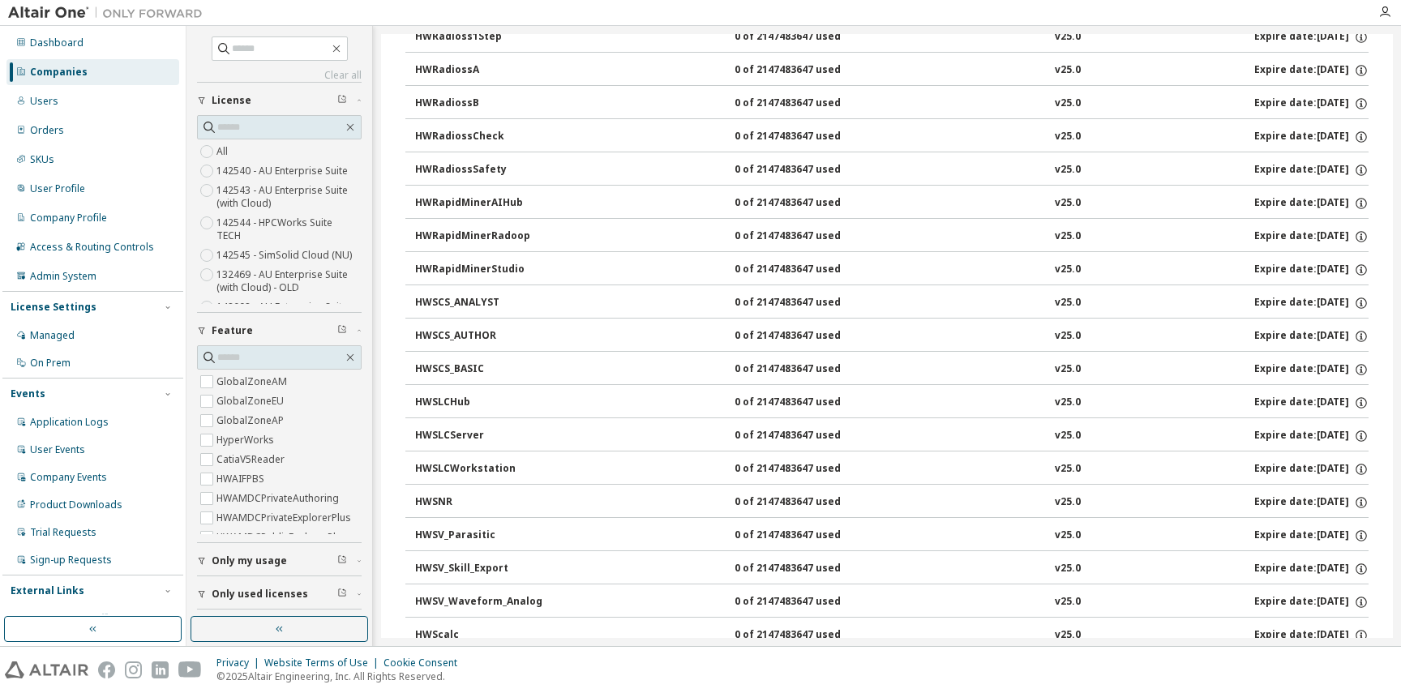
scroll to position [9190, 0]
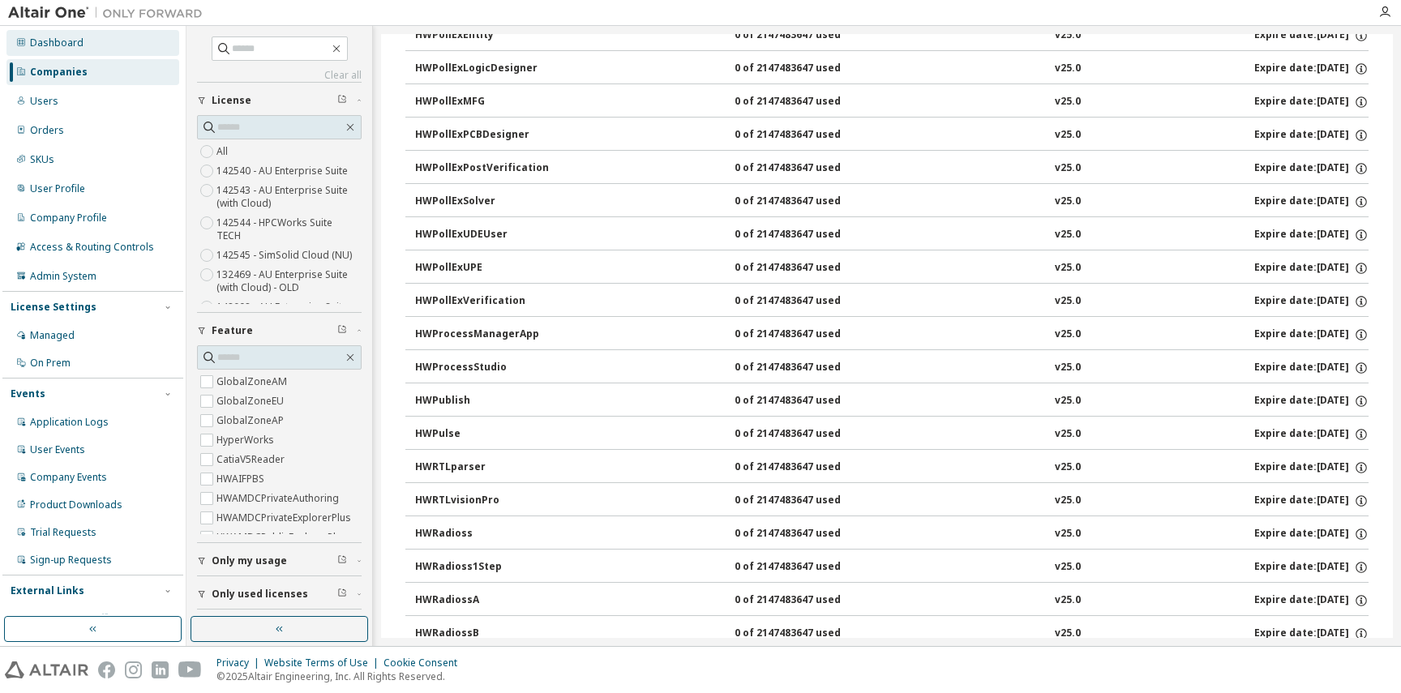
click at [92, 40] on div "Dashboard" at bounding box center [92, 43] width 173 height 26
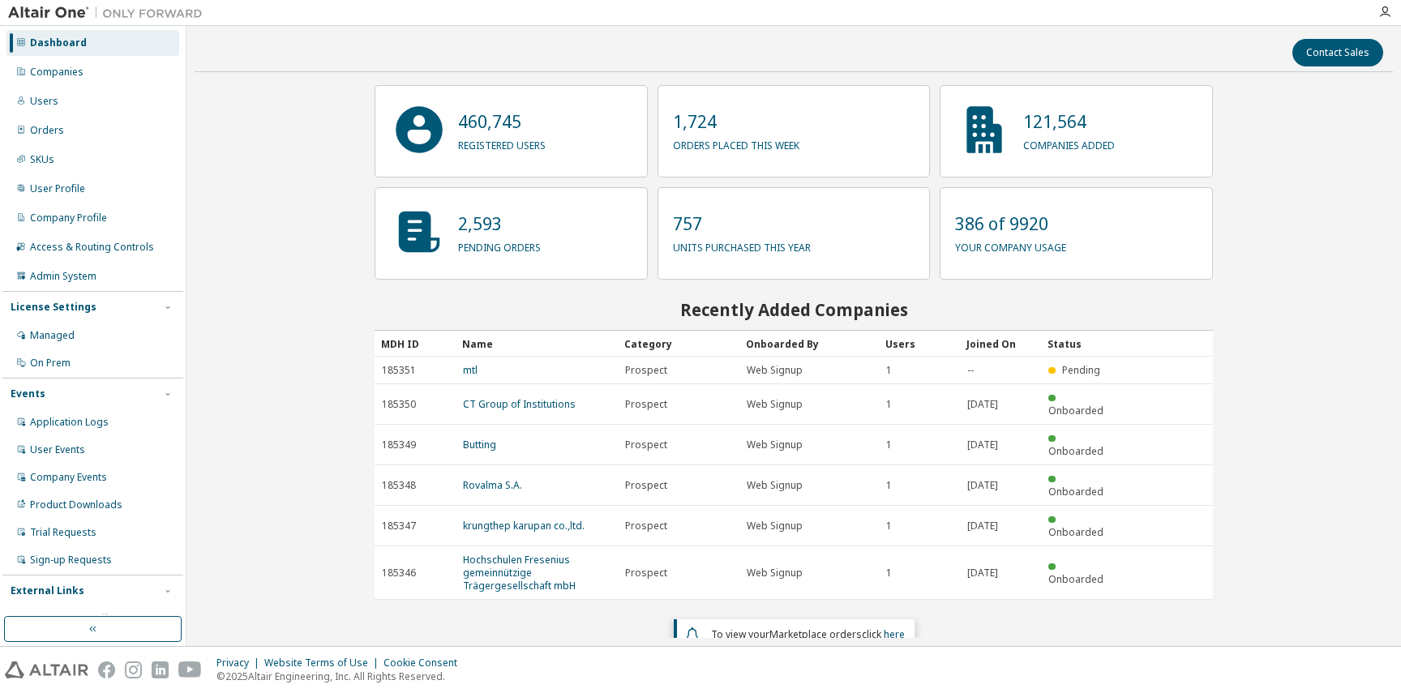
click at [46, 42] on div "Dashboard" at bounding box center [58, 42] width 57 height 13
